Goal: Transaction & Acquisition: Purchase product/service

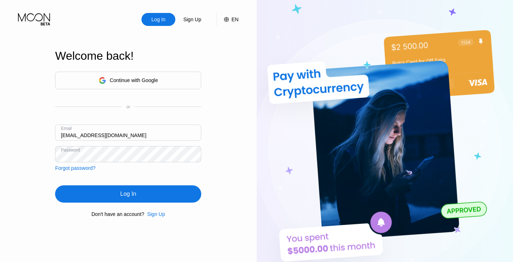
click at [93, 134] on input "falconfree@yandex.by" at bounding box center [128, 133] width 146 height 16
paste input "[EMAIL_ADDRESS][DOMAIN_NAME]"
type input "[EMAIL_ADDRESS][DOMAIN_NAME]"
click at [46, 186] on div "Log In Sign Up EN Language Select an item Save Welcome back! Continue with Goog…" at bounding box center [128, 144] width 257 height 288
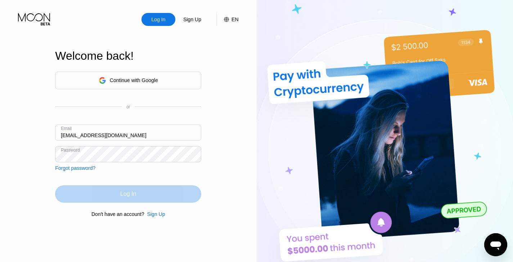
click at [95, 196] on div "Log In" at bounding box center [128, 193] width 146 height 17
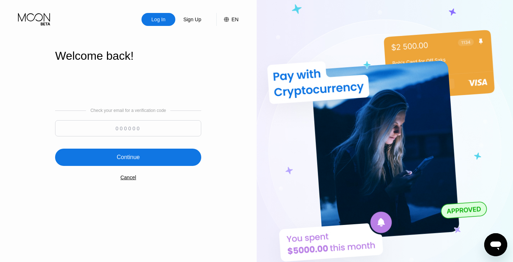
click at [141, 126] on input at bounding box center [128, 128] width 146 height 16
paste input "591433"
type input "591433"
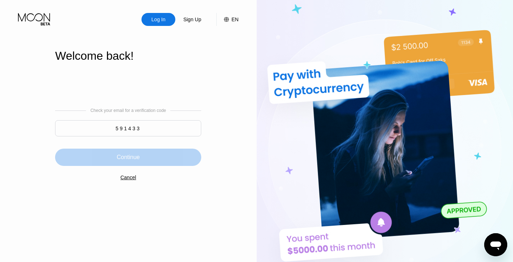
click at [141, 159] on div "Continue" at bounding box center [128, 157] width 146 height 17
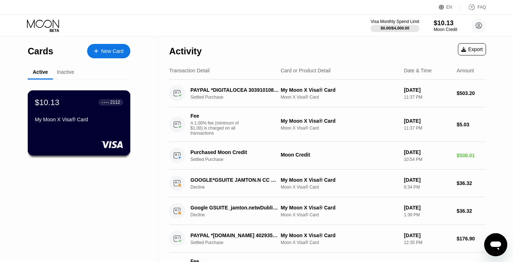
click at [91, 118] on div "My Moon X Visa® Card" at bounding box center [79, 120] width 88 height 6
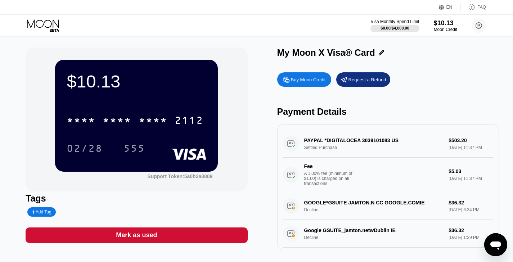
click at [320, 79] on div "Buy Moon Credit" at bounding box center [308, 80] width 35 height 6
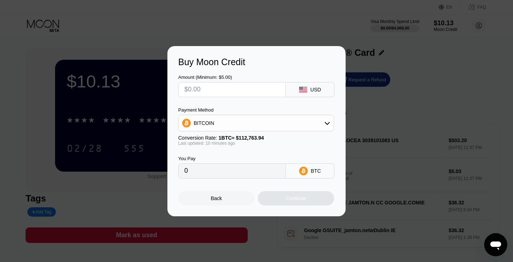
click at [241, 87] on input "text" at bounding box center [231, 89] width 95 height 14
type input "$6"
type input "0.00005328"
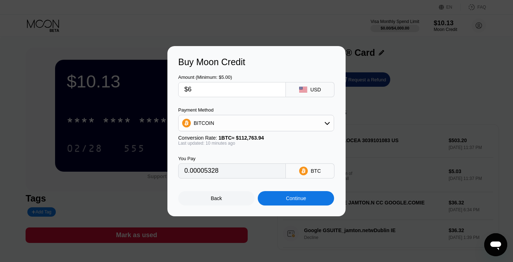
type input "$61"
type input "0.00054166"
type input "$617"
type input "0.00547875"
type input "$61"
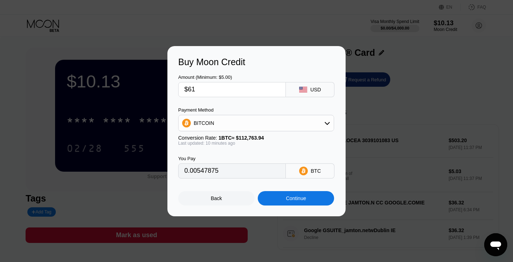
type input "0.00054166"
type input "$618"
type input "0.00548763"
type input "$618"
click at [297, 105] on div "Amount (Minimum: $5.00) $618 USD Payment Method BITCOIN Conversion Rate: 1 BTC …" at bounding box center [256, 122] width 157 height 111
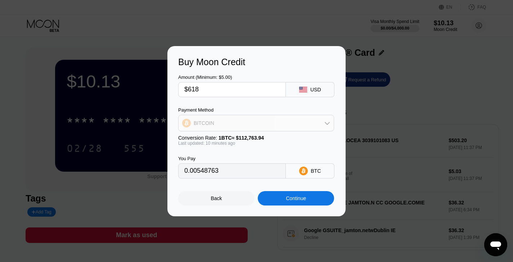
click at [216, 124] on div "BITCOIN" at bounding box center [256, 123] width 155 height 14
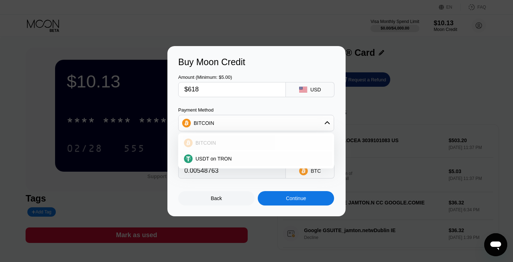
click at [212, 139] on div "BITCOIN" at bounding box center [256, 143] width 152 height 14
click at [205, 174] on input "0.00548763" at bounding box center [231, 171] width 95 height 14
click at [230, 122] on div "BITCOIN" at bounding box center [256, 123] width 155 height 14
click at [203, 156] on span "USDT on TRON" at bounding box center [213, 159] width 36 height 6
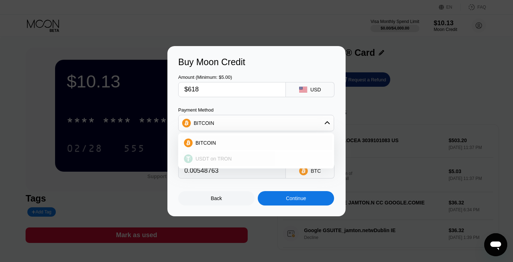
type input "624.24"
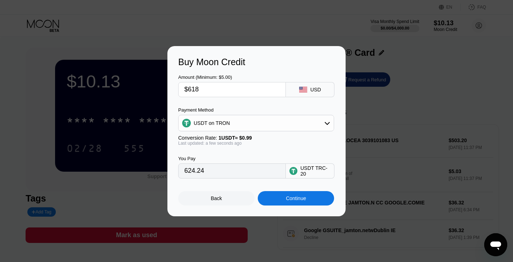
click at [197, 172] on input "624.24" at bounding box center [231, 171] width 95 height 14
click at [222, 170] on input "624.24" at bounding box center [231, 171] width 95 height 14
click at [307, 171] on div "USDT TRC-20" at bounding box center [315, 171] width 30 height 12
click at [298, 199] on div "Continue" at bounding box center [296, 198] width 20 height 6
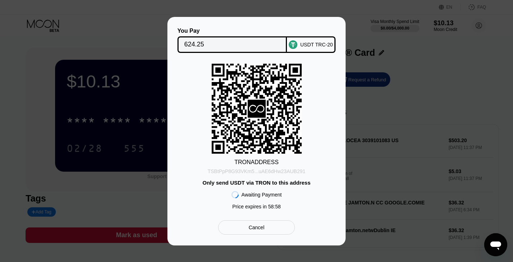
click at [246, 172] on div "TSBtPpP8G93VKm5...uAE6dHw23AUB291" at bounding box center [257, 171] width 98 height 6
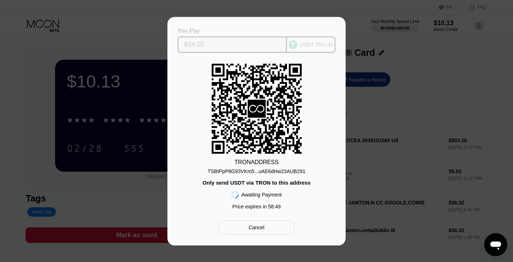
click at [202, 45] on input "624.25" at bounding box center [232, 44] width 96 height 14
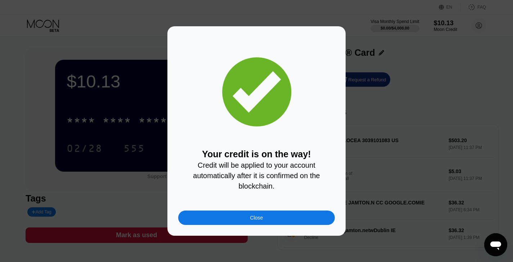
click at [291, 219] on div "Close" at bounding box center [256, 218] width 157 height 14
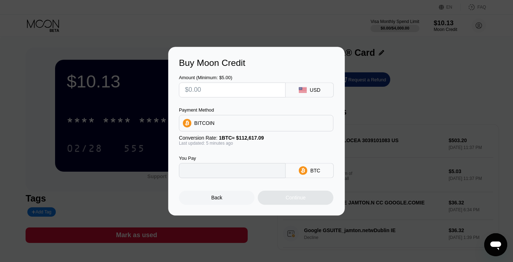
type input "0"
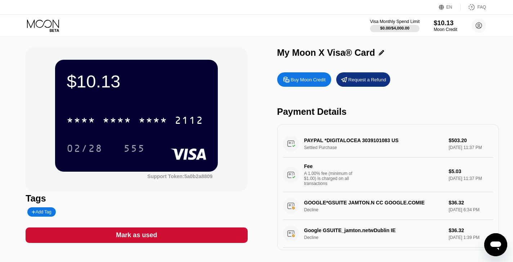
click at [402, 24] on div "Visa Monthly Spend Limit" at bounding box center [395, 21] width 50 height 5
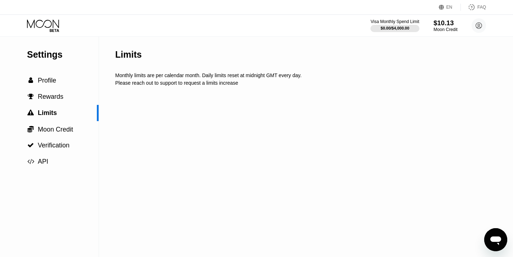
click at [438, 22] on div "$10.13" at bounding box center [445, 23] width 24 height 8
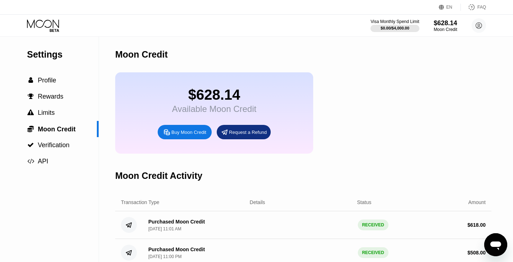
click at [52, 28] on icon at bounding box center [43, 25] width 33 height 13
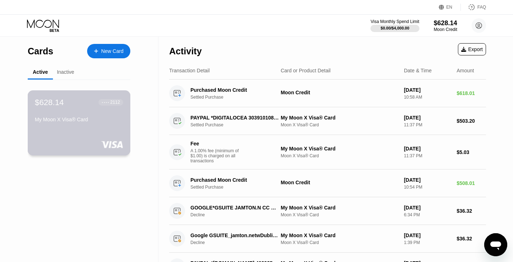
click at [98, 118] on div "My Moon X Visa® Card" at bounding box center [79, 120] width 88 height 6
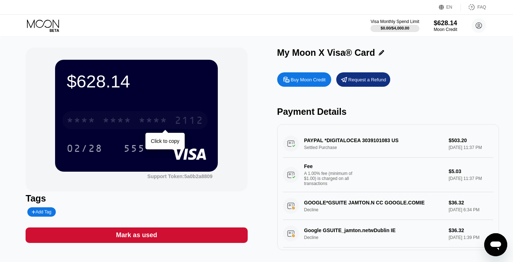
click at [150, 120] on div "* * * *" at bounding box center [153, 122] width 29 height 12
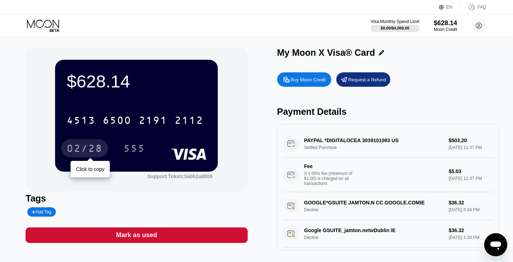
click at [93, 154] on div "02/28" at bounding box center [85, 150] width 36 height 12
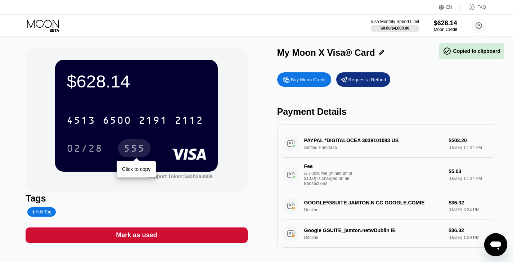
click at [129, 148] on div "555" at bounding box center [134, 150] width 22 height 12
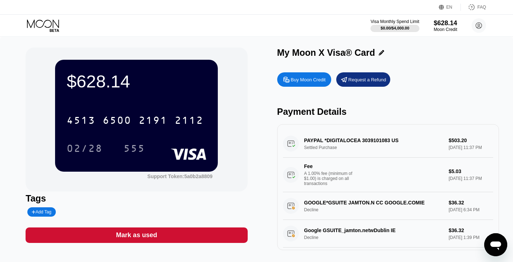
click at [251, 204] on div "$628.14 4513 6500 2191 2112 02/28 555 Support Token: 5a0b2a8809 Tags Add Tag Ma…" at bounding box center [257, 149] width 462 height 203
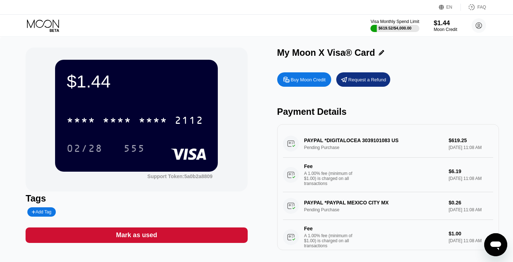
click at [417, 89] on div "Buy Moon Credit Request a Refund Payment Details PAYPAL *DIGITALOCEA 3039101083…" at bounding box center [388, 159] width 222 height 181
click at [417, 51] on div "My Moon X Visa® Card" at bounding box center [388, 53] width 222 height 10
click at [478, 29] on circle at bounding box center [479, 25] width 14 height 14
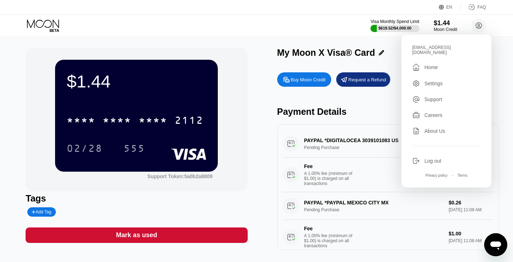
click at [431, 158] on div "Log out" at bounding box center [432, 161] width 17 height 6
